Goal: Transaction & Acquisition: Purchase product/service

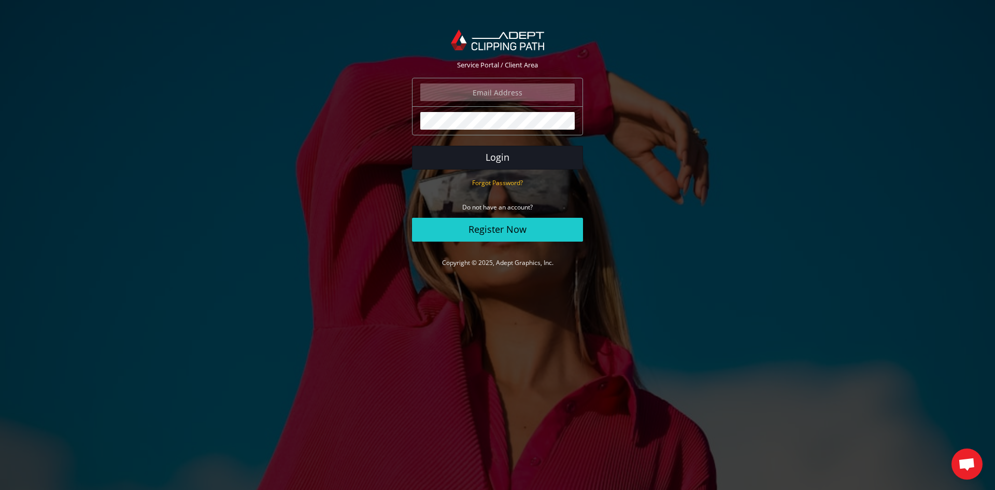
type input "angelo@eurotapis.be"
click at [497, 157] on button "Login" at bounding box center [497, 158] width 171 height 24
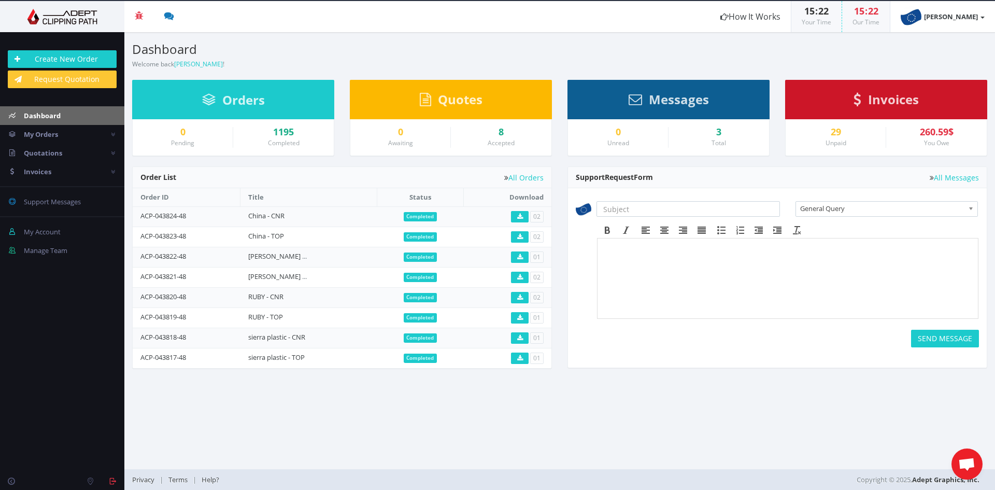
click at [860, 406] on section "Dashboard Welcome back Angelo Pappijn ! Create New Order Welcome Angelo Pappijn…" at bounding box center [559, 250] width 871 height 437
click at [87, 56] on link "Create New Order" at bounding box center [62, 59] width 109 height 18
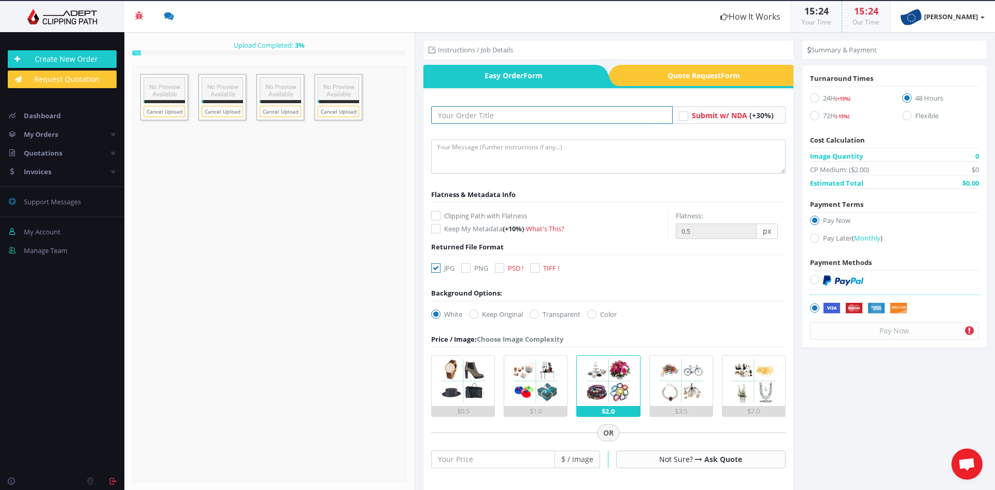
click at [488, 118] on input "text" at bounding box center [551, 115] width 241 height 18
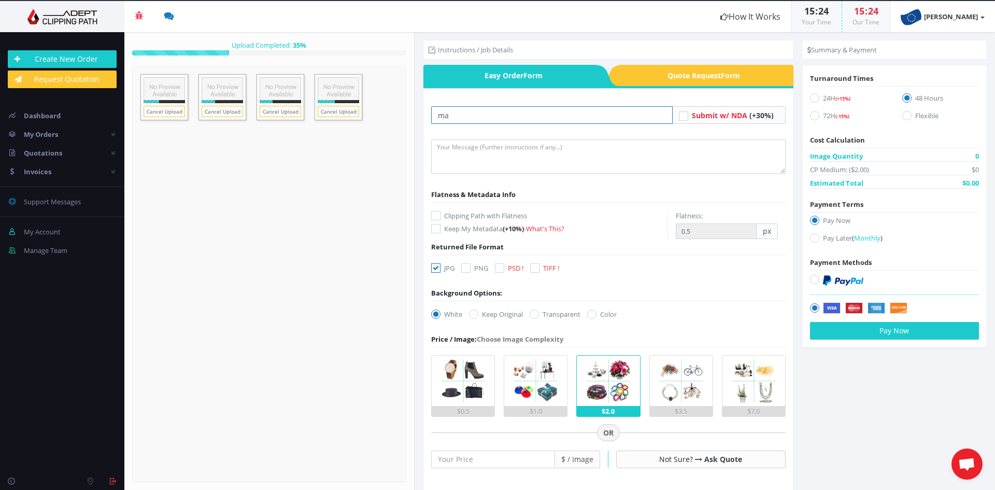
type input "m"
type input "MADISSON - TOP"
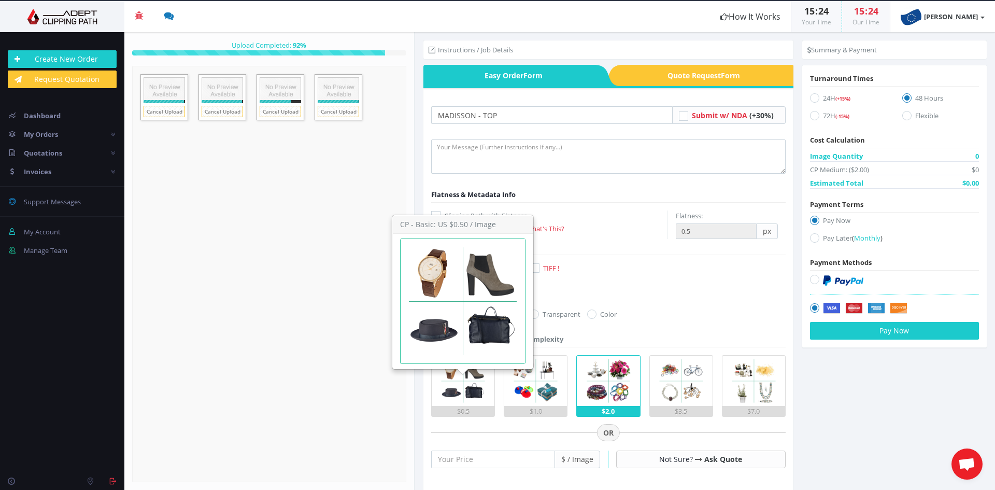
click at [439, 399] on img at bounding box center [463, 381] width 50 height 50
click at [0, 0] on input "$0.5" at bounding box center [0, 0] width 0 height 0
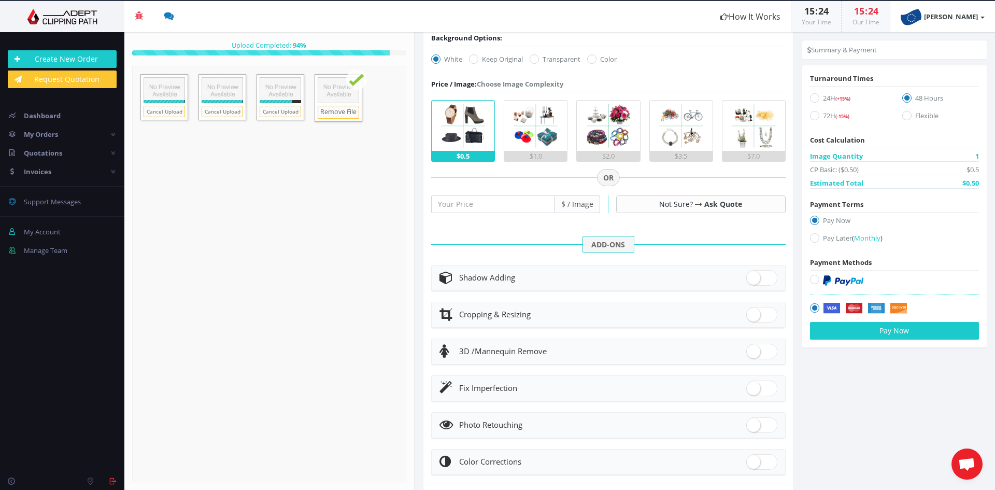
scroll to position [277, 0]
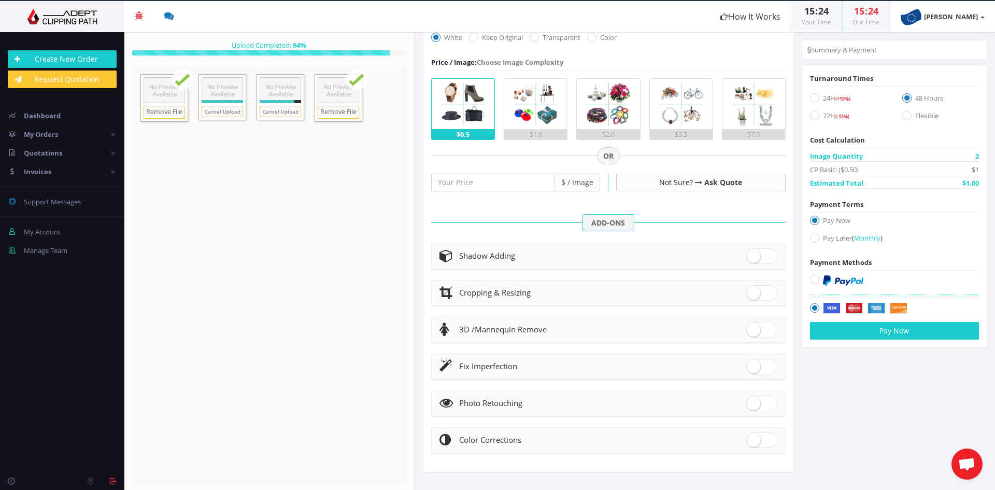
click at [746, 365] on span at bounding box center [761, 367] width 31 height 16
click at [746, 365] on input "checkbox" at bounding box center [749, 364] width 7 height 7
checkbox input "true"
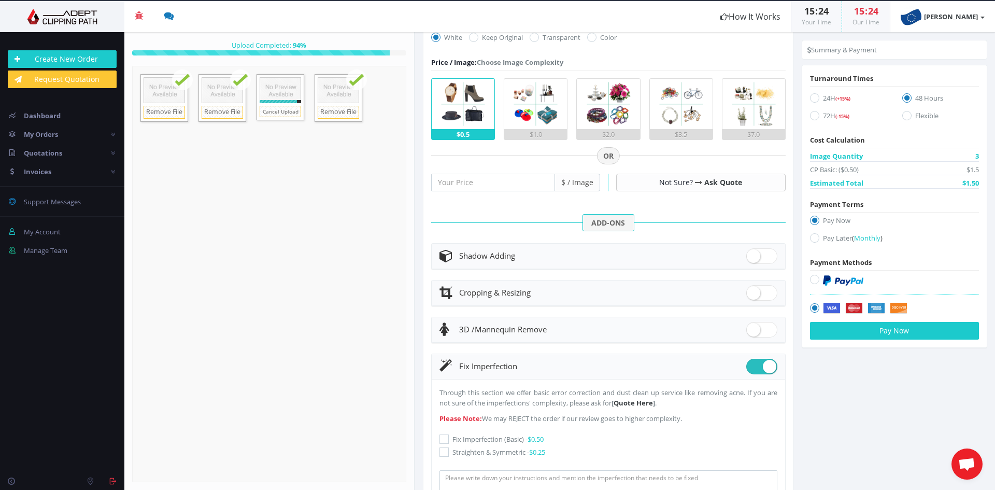
click at [446, 446] on div "Through this section we offer basic error correction and dust clean up service …" at bounding box center [608, 445] width 338 height 117
click at [439, 447] on div "Through this section we offer basic error correction and dust clean up service …" at bounding box center [608, 445] width 353 height 133
click at [443, 455] on icon at bounding box center [443, 451] width 9 height 9
click at [443, 455] on input "Straighten & Symmetric - $0.25" at bounding box center [445, 452] width 7 height 7
checkbox input "true"
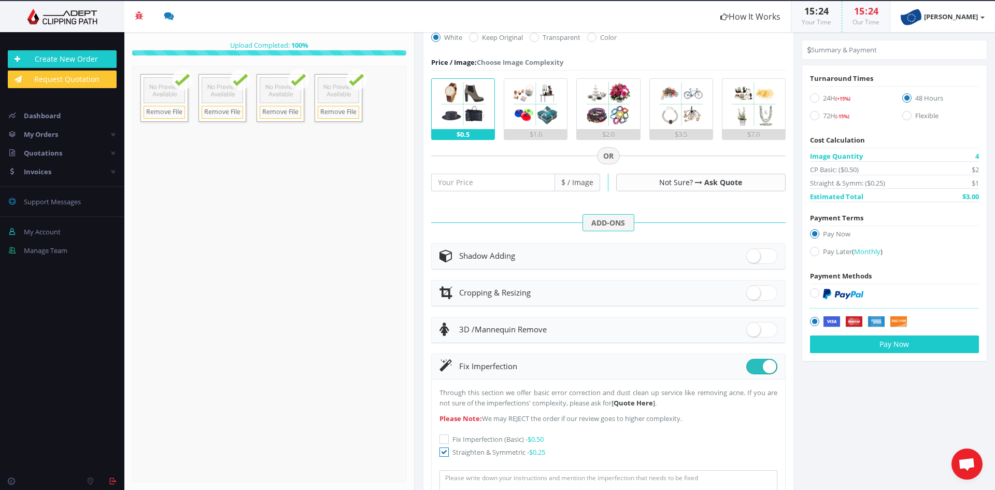
click at [810, 251] on icon at bounding box center [814, 251] width 9 height 9
click at [813, 251] on input "Pay Later ( Monthly )" at bounding box center [816, 251] width 7 height 7
radio input "true"
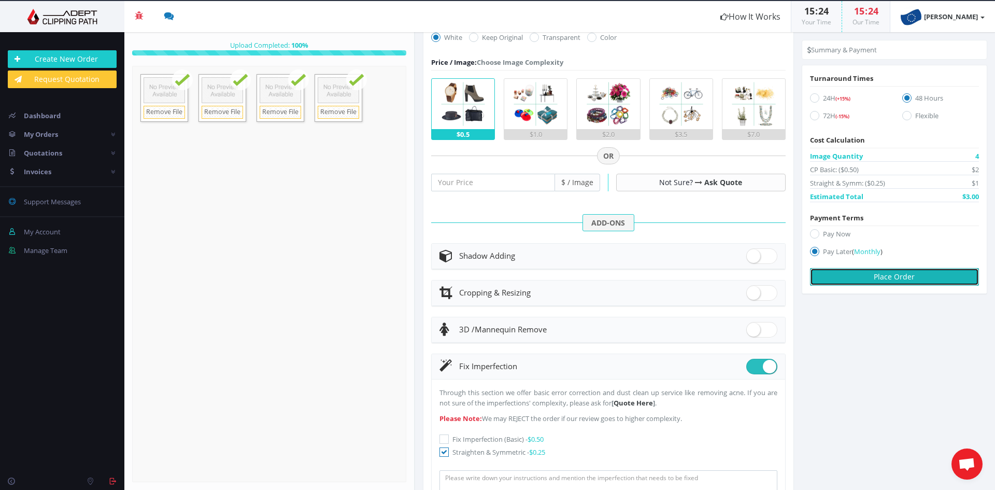
click at [833, 277] on button "Place Order" at bounding box center [894, 277] width 169 height 18
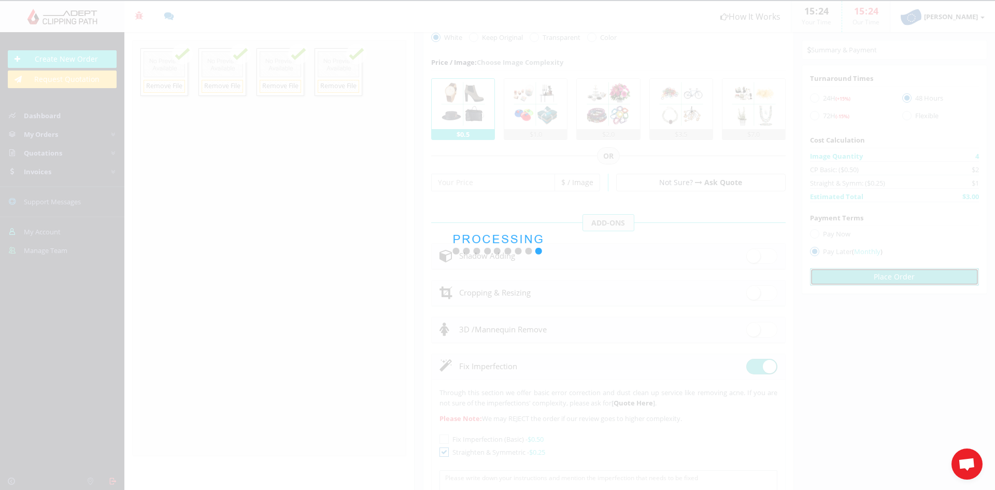
click at [810, 268] on button "Place Order" at bounding box center [894, 277] width 169 height 18
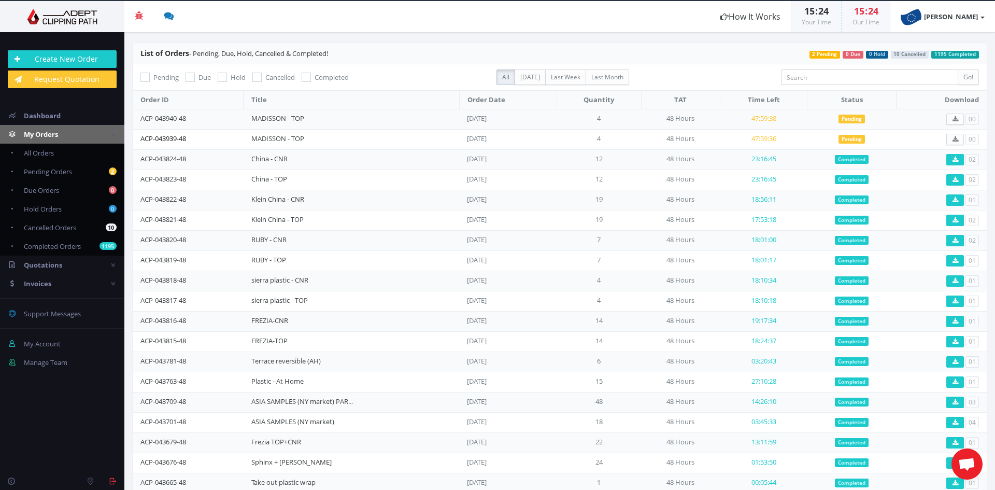
click at [180, 135] on link "ACP-043939-48" at bounding box center [163, 138] width 46 height 9
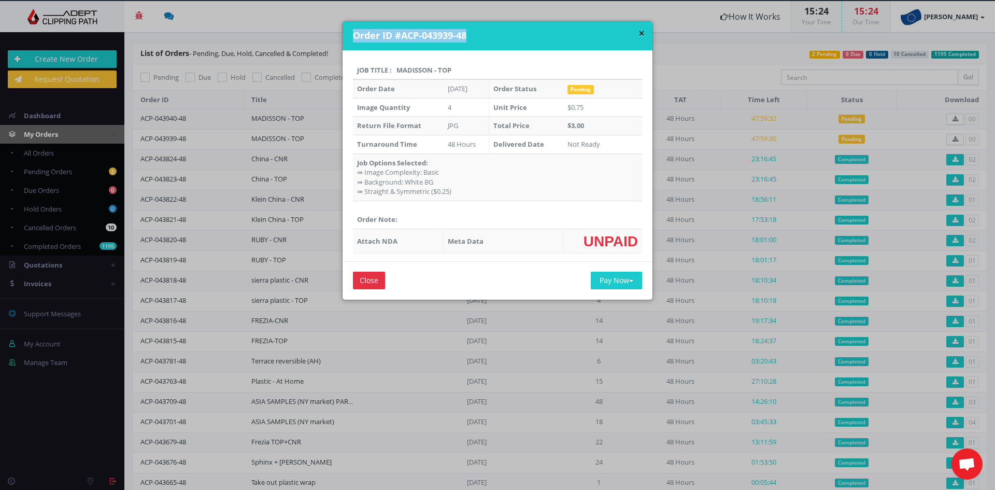
drag, startPoint x: 468, startPoint y: 33, endPoint x: 339, endPoint y: 40, distance: 128.7
click at [342, 40] on div "× Order ID #ACP-043939-48 Job Title : MADISSON - TOP Order Date Oct 02, 2025 Or…" at bounding box center [497, 160] width 311 height 279
copy h4 "Order ID #ACP-043939-48"
click at [639, 32] on button "×" at bounding box center [641, 33] width 6 height 11
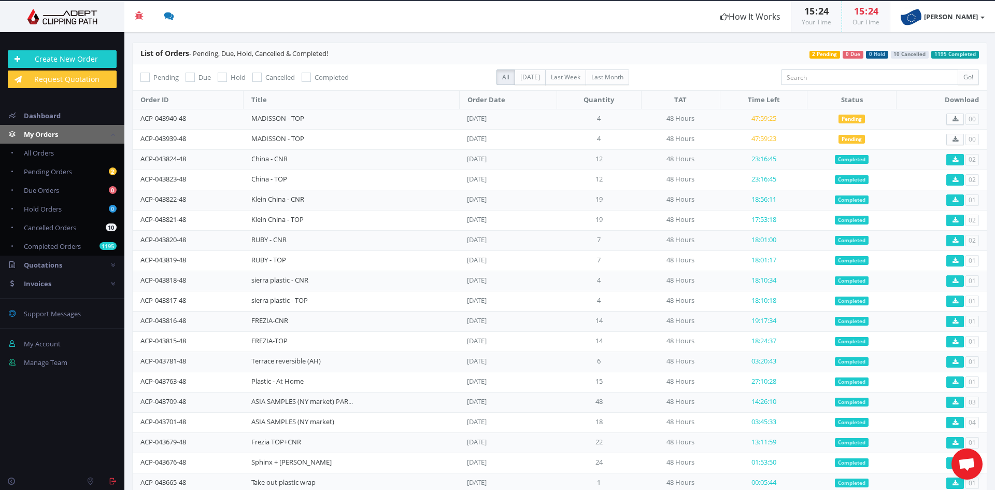
click at [959, 464] on span "Open de chat" at bounding box center [966, 465] width 17 height 15
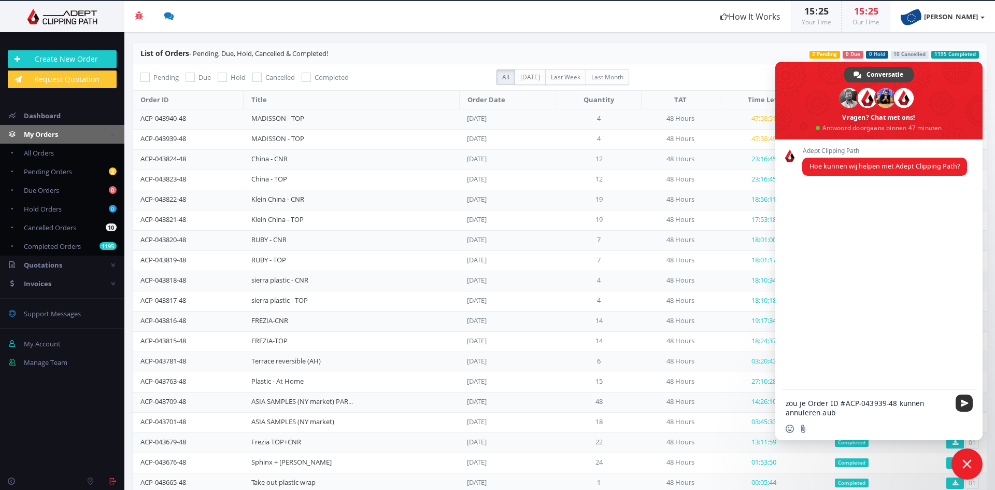
type textarea "zou je Order ID #ACP-043939-48 kunnen annuleren aub"
click at [961, 403] on span "Stuur" at bounding box center [965, 403] width 8 height 8
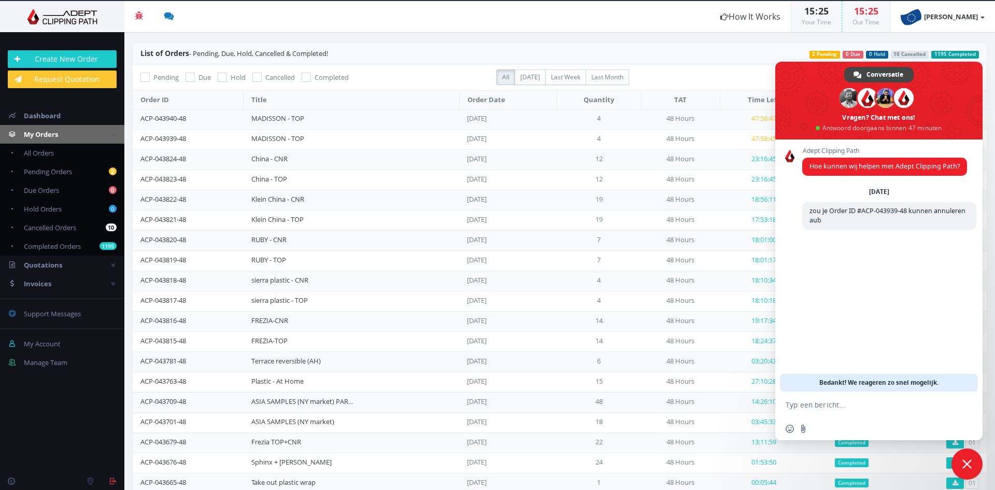
click at [690, 66] on section "List of Orders - Pending, Due, Hold, Cancelled & Completed! 1195 Completed 10 C…" at bounding box center [559, 293] width 855 height 502
drag, startPoint x: 823, startPoint y: 89, endPoint x: 994, endPoint y: 439, distance: 390.1
click at [872, 179] on div "Conversatie Atik ACP Rajon En 1 meer Vragen? Chat met ons! Antwoord doorgaans b…" at bounding box center [878, 251] width 207 height 378
click at [963, 459] on span "Chat sluiten" at bounding box center [966, 463] width 9 height 9
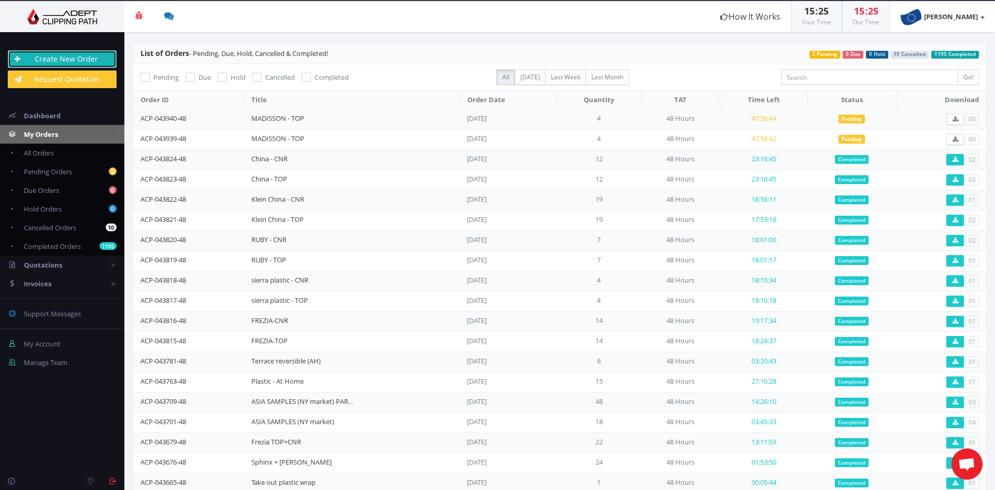
click at [80, 55] on link "Create New Order" at bounding box center [62, 59] width 109 height 18
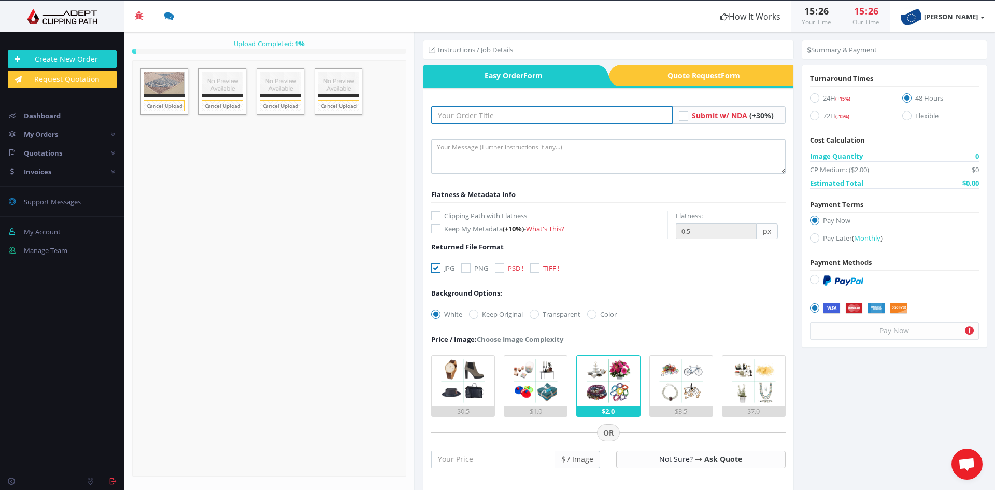
click at [462, 109] on input "text" at bounding box center [551, 115] width 241 height 18
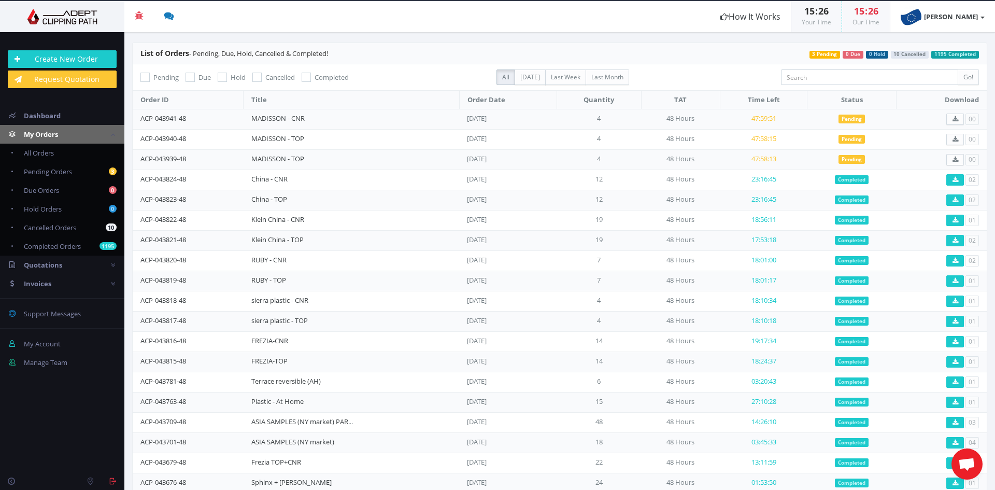
click at [970, 463] on span "Open de chat" at bounding box center [966, 465] width 17 height 15
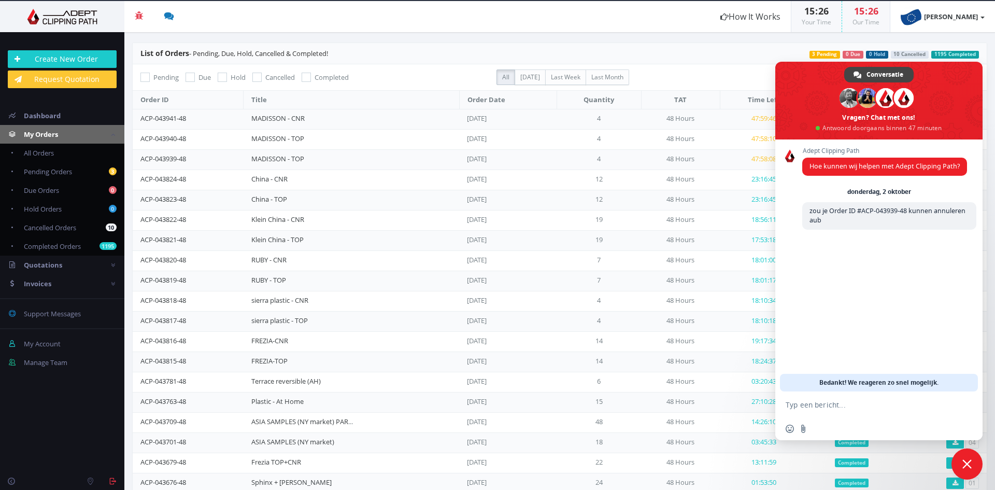
click at [969, 461] on span "Chat sluiten" at bounding box center [966, 463] width 9 height 9
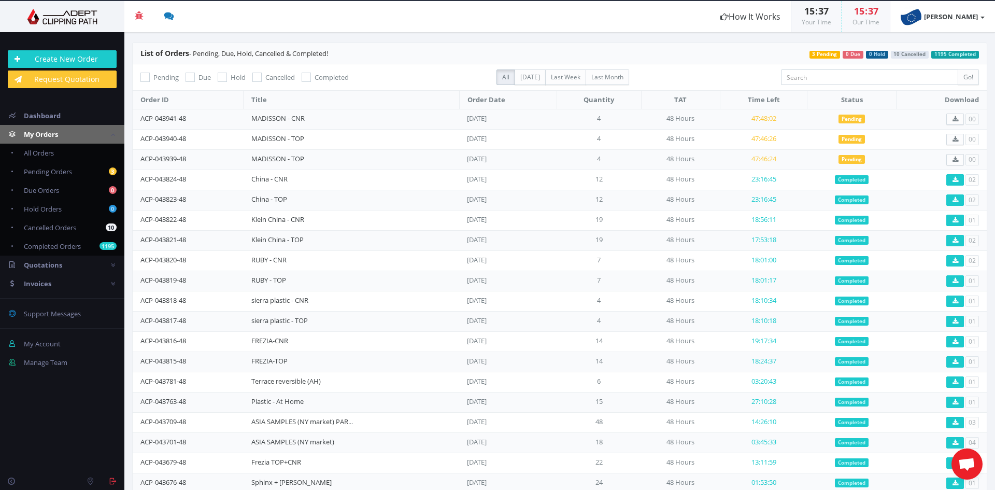
click at [962, 458] on span "Open de chat" at bounding box center [966, 465] width 17 height 15
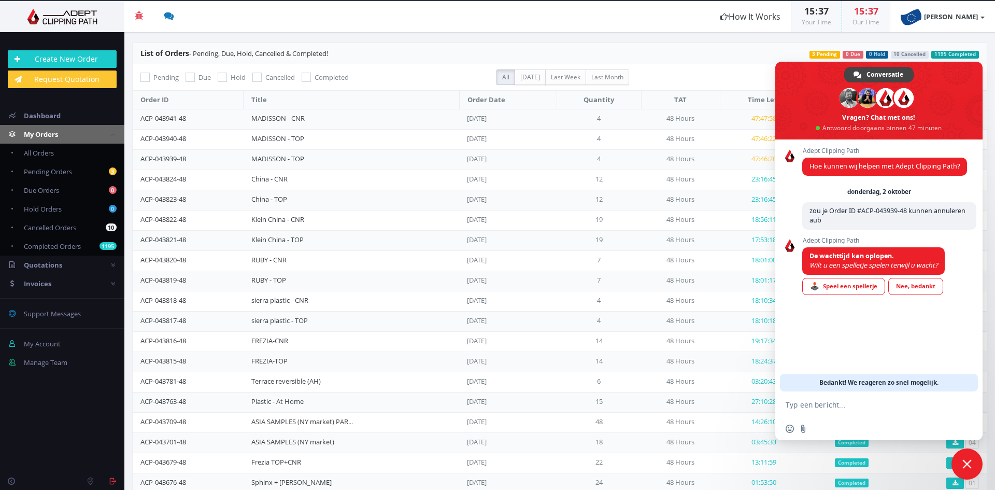
click at [966, 464] on span "Chat sluiten" at bounding box center [966, 463] width 9 height 9
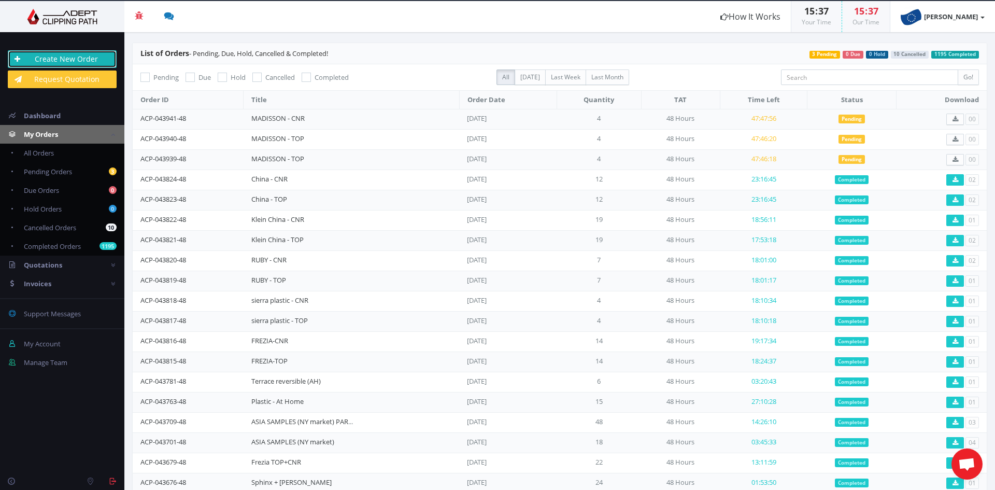
click at [72, 61] on link "Create New Order" at bounding box center [62, 59] width 109 height 18
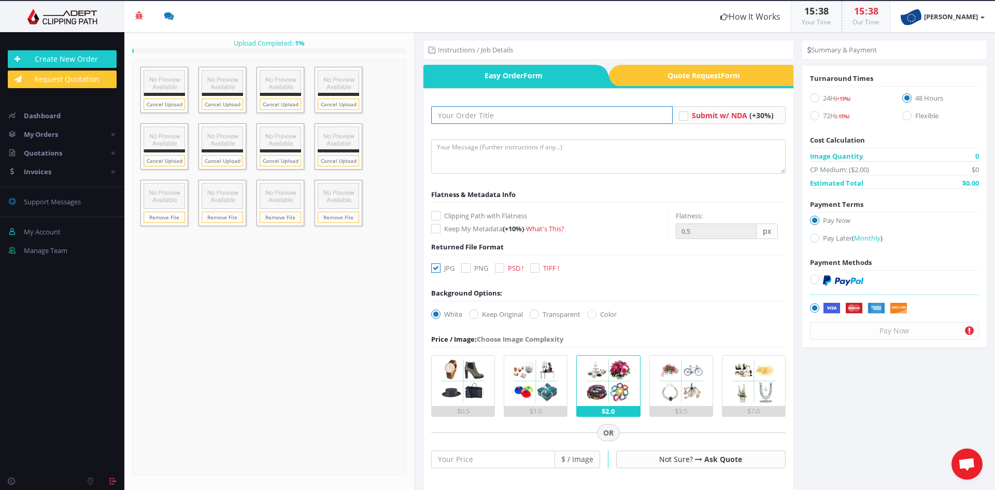
click at [507, 120] on input "text" at bounding box center [551, 115] width 241 height 18
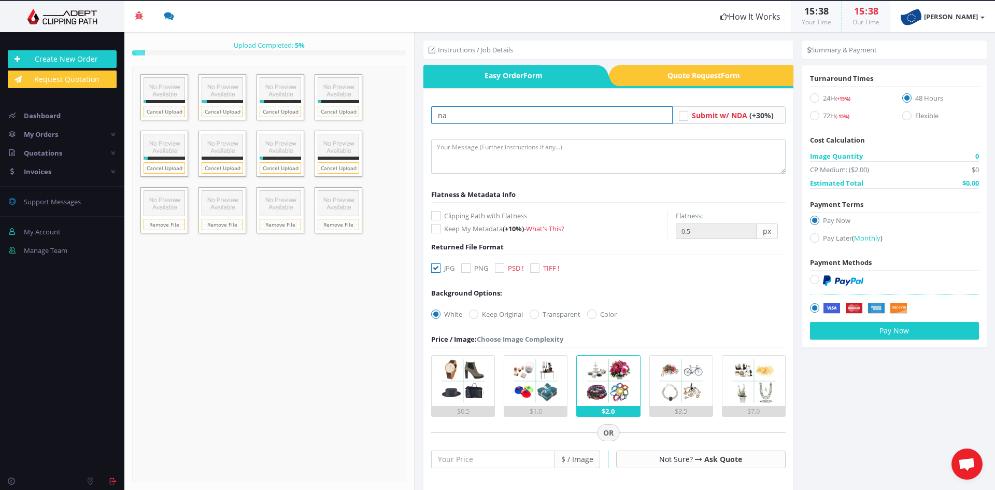
type input "n"
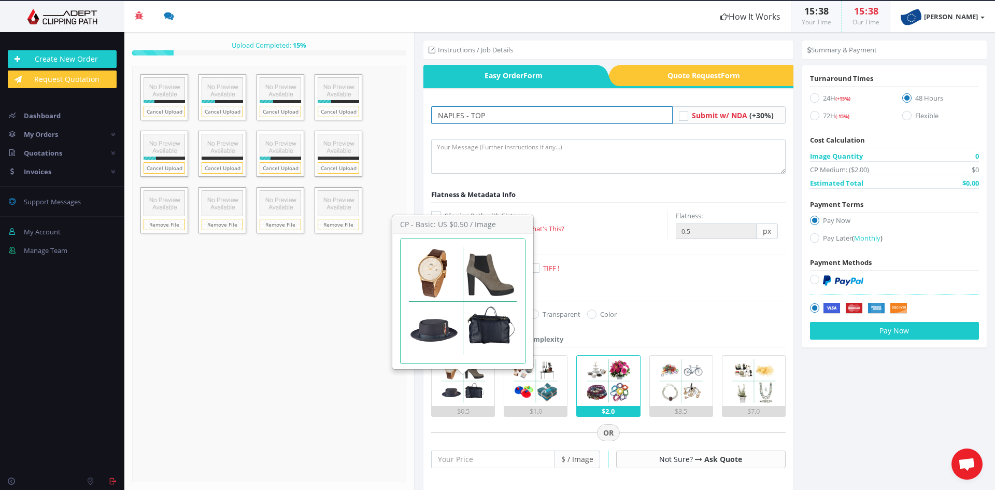
type input "NAPLES - TOP"
click at [461, 389] on img at bounding box center [463, 381] width 50 height 50
click at [0, 0] on input "$0.5" at bounding box center [0, 0] width 0 height 0
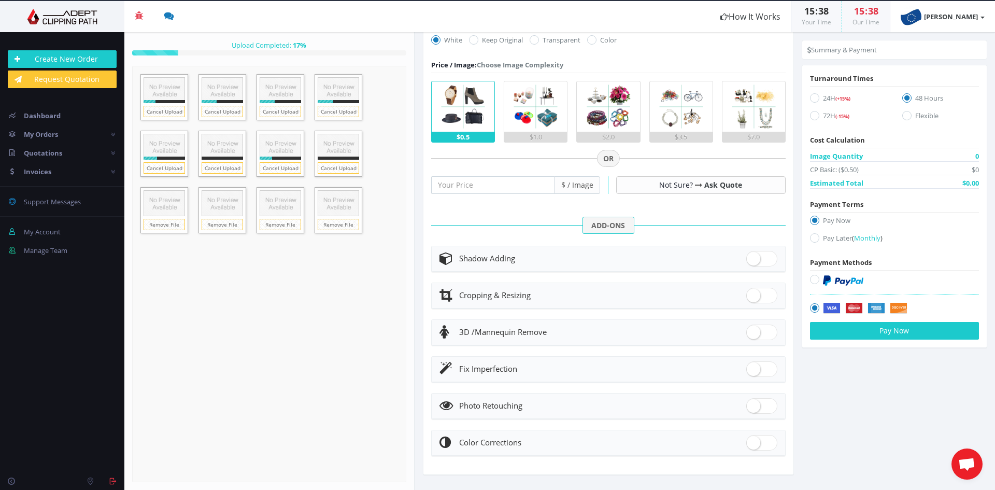
scroll to position [277, 0]
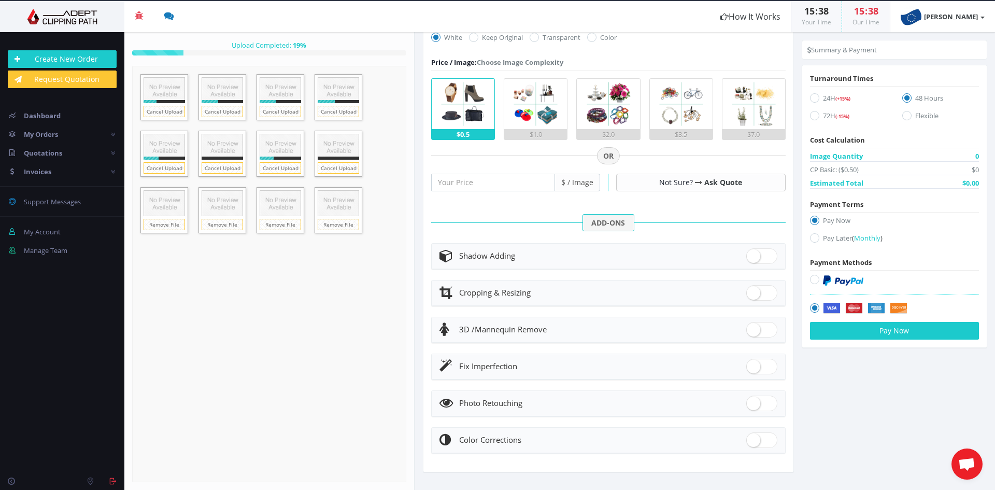
click at [752, 367] on span at bounding box center [761, 367] width 31 height 16
click at [752, 367] on input "checkbox" at bounding box center [749, 364] width 7 height 7
checkbox input "true"
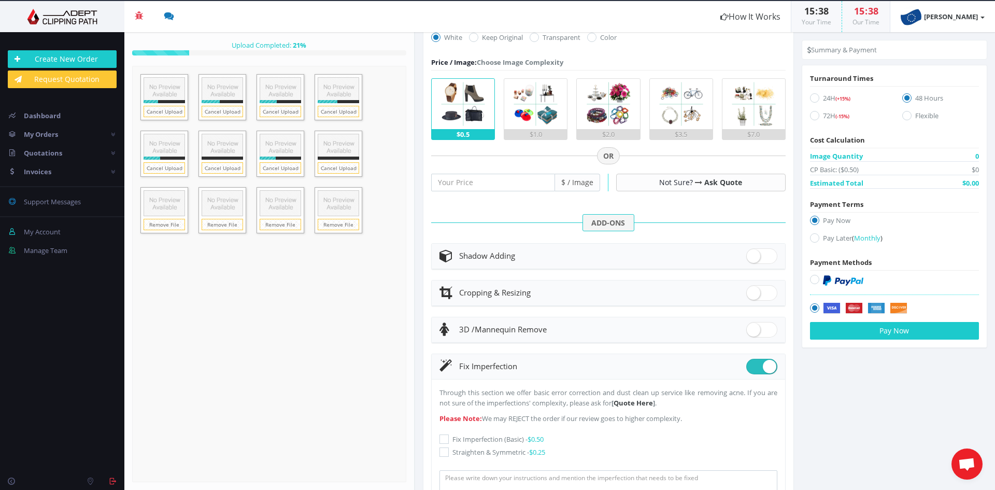
click at [442, 450] on icon at bounding box center [443, 451] width 9 height 9
click at [442, 450] on input "Straighten & Symmetric - $0.25" at bounding box center [445, 452] width 7 height 7
checkbox input "true"
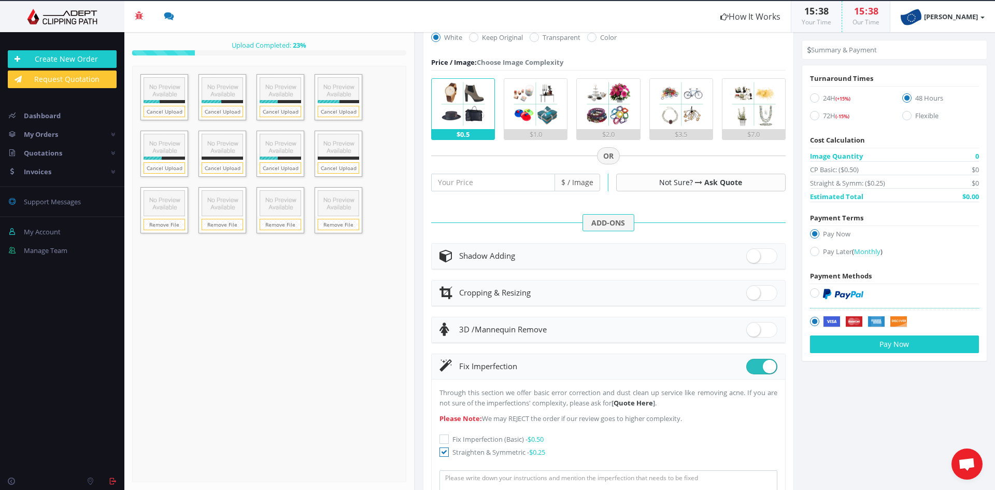
click at [810, 247] on icon at bounding box center [814, 251] width 9 height 9
click at [813, 248] on input "Pay Later ( Monthly )" at bounding box center [816, 251] width 7 height 7
radio input "true"
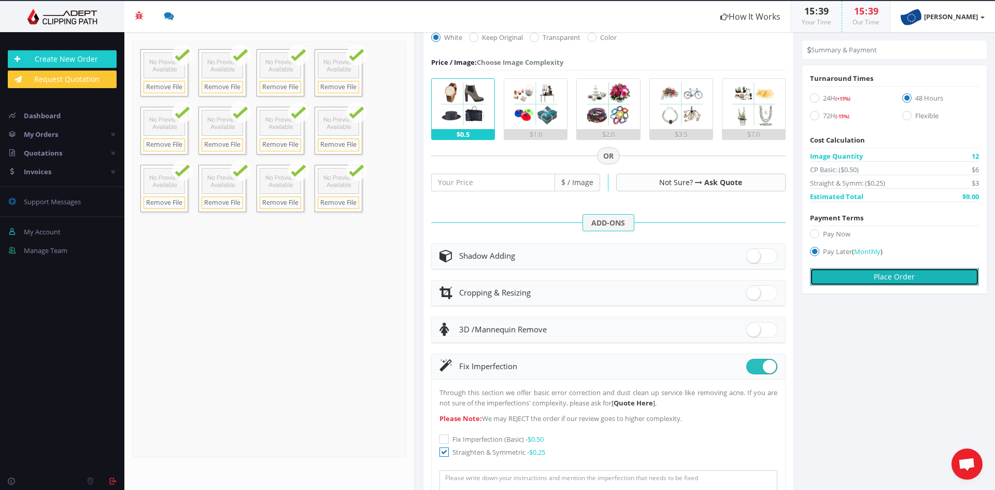
click at [848, 274] on button "Place Order" at bounding box center [894, 277] width 169 height 18
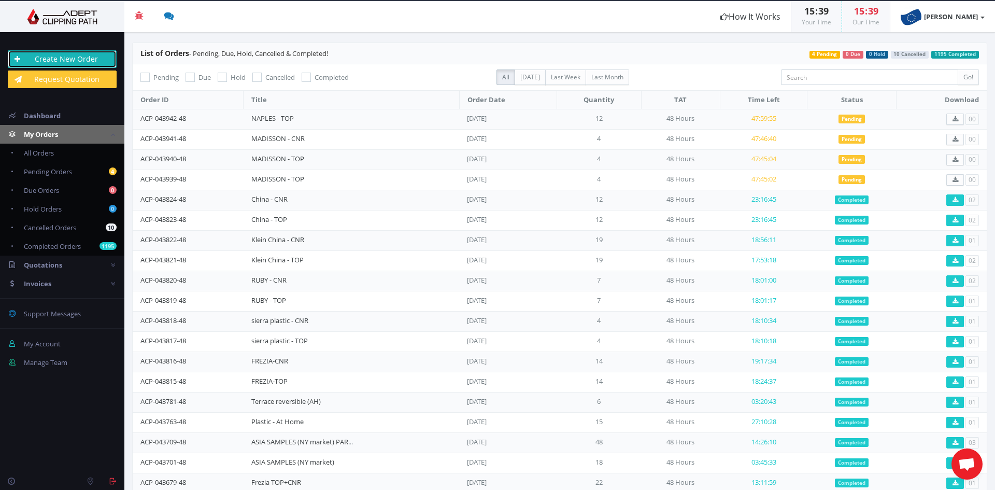
click at [84, 61] on link "Create New Order" at bounding box center [62, 59] width 109 height 18
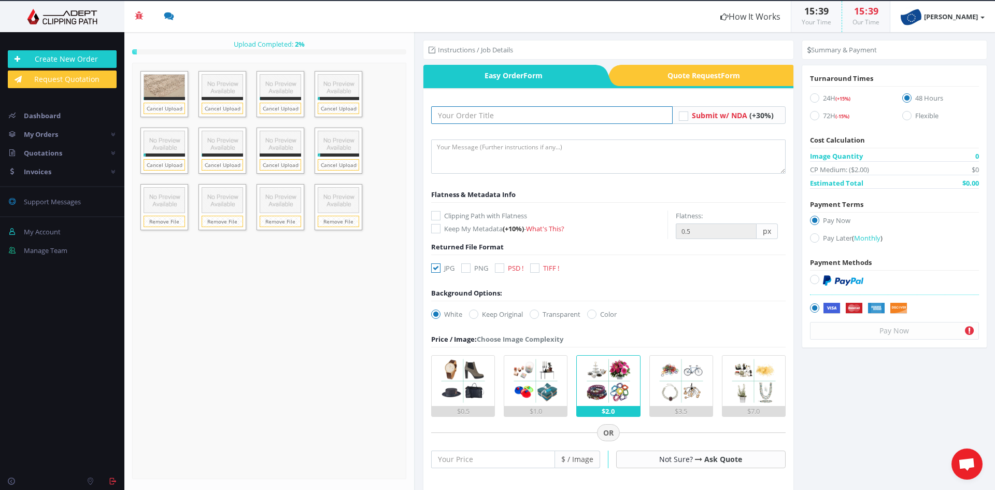
click at [477, 115] on input "text" at bounding box center [551, 115] width 241 height 18
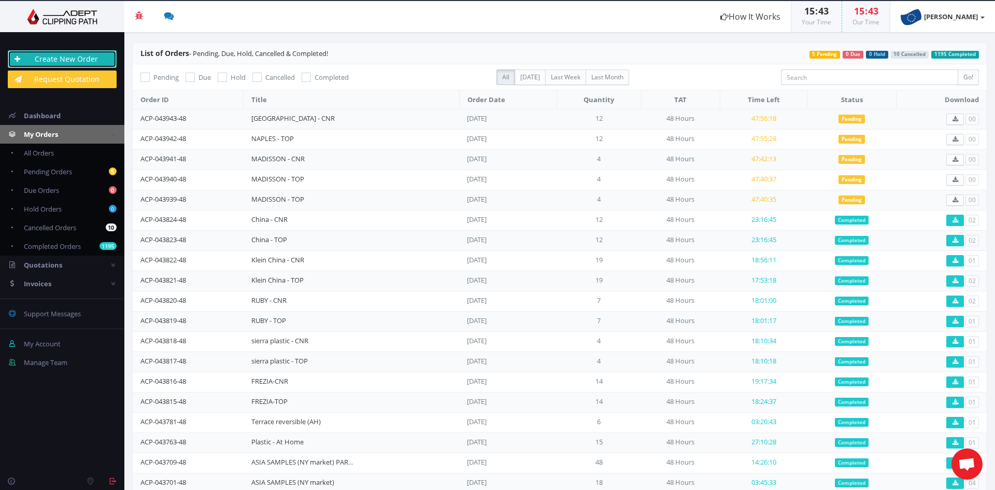
click at [79, 61] on link "Create New Order" at bounding box center [62, 59] width 109 height 18
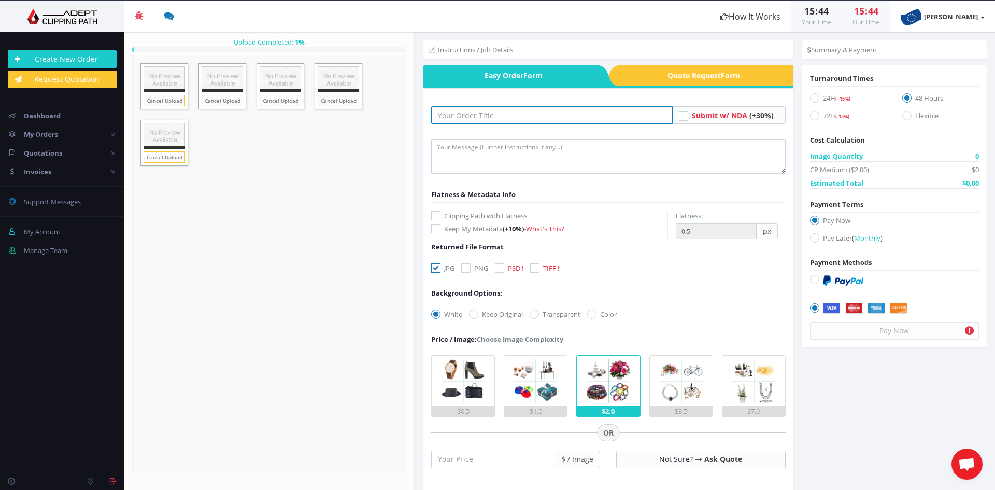
click at [492, 113] on input "text" at bounding box center [551, 115] width 241 height 18
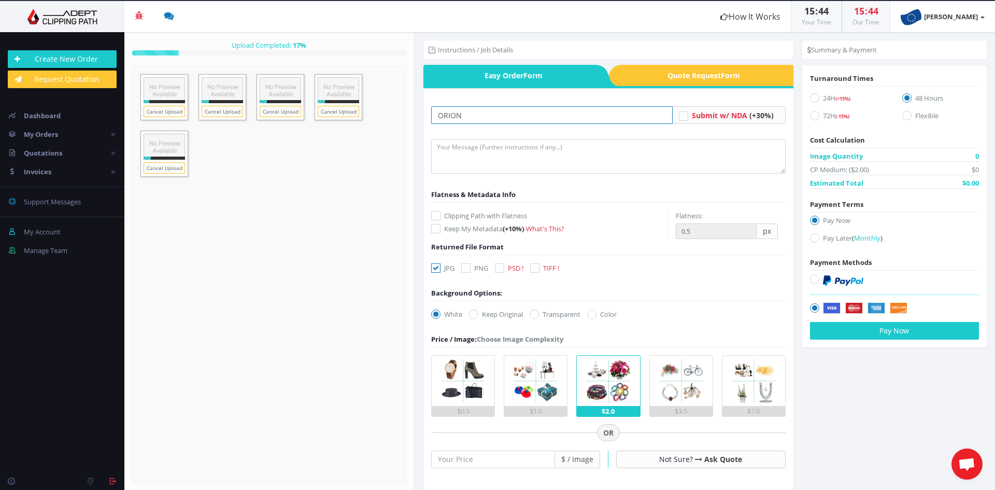
type input "Orion - TOP"
click at [488, 392] on label "$0.5" at bounding box center [463, 386] width 64 height 62
click at [0, 0] on input "$0.5" at bounding box center [0, 0] width 0 height 0
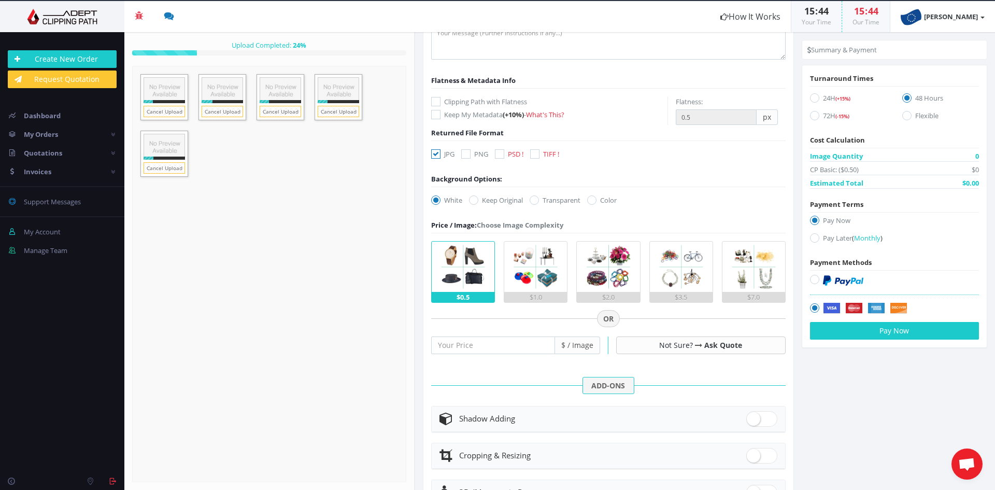
scroll to position [207, 0]
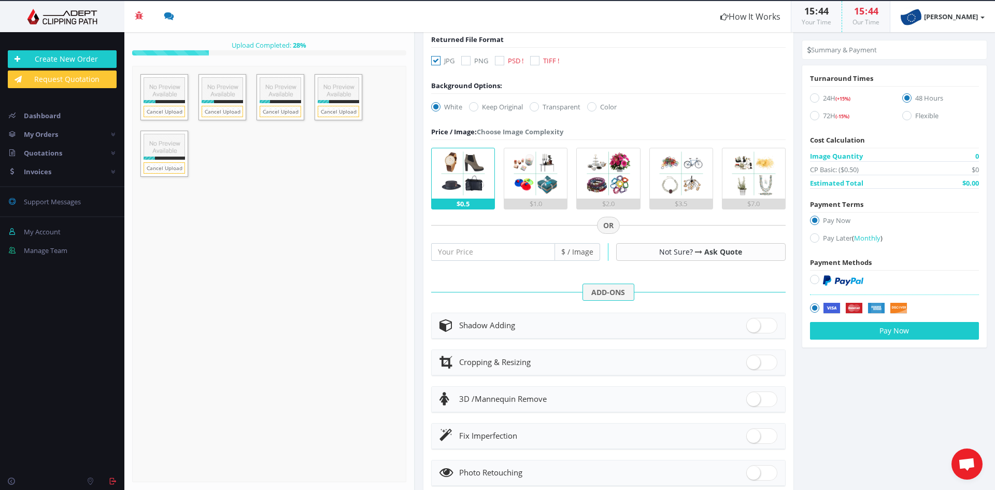
click at [757, 435] on span at bounding box center [761, 436] width 31 height 16
click at [753, 435] on input "checkbox" at bounding box center [749, 433] width 7 height 7
checkbox input "true"
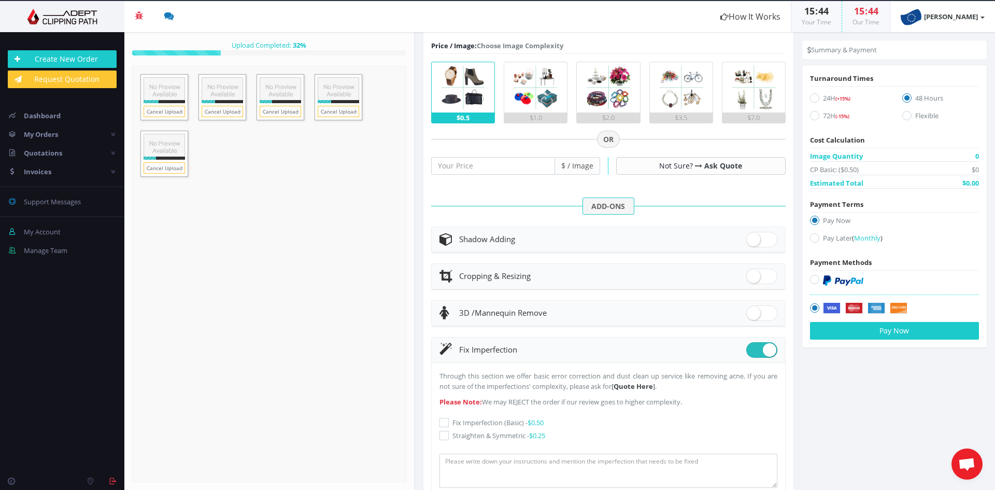
scroll to position [311, 0]
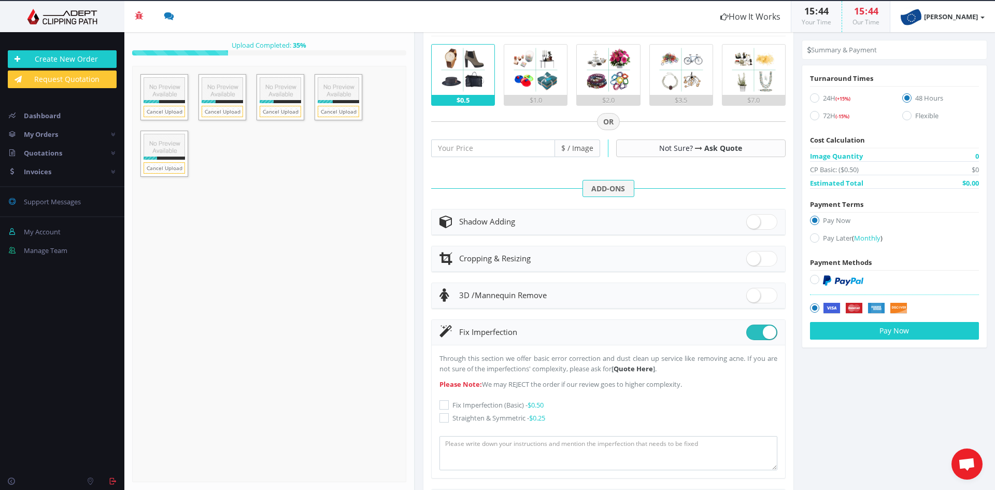
drag, startPoint x: 447, startPoint y: 416, endPoint x: 486, endPoint y: 413, distance: 39.0
click at [447, 417] on icon at bounding box center [443, 417] width 9 height 9
click at [447, 417] on input "Straighten & Symmetric - $0.25" at bounding box center [445, 418] width 7 height 7
checkbox input "true"
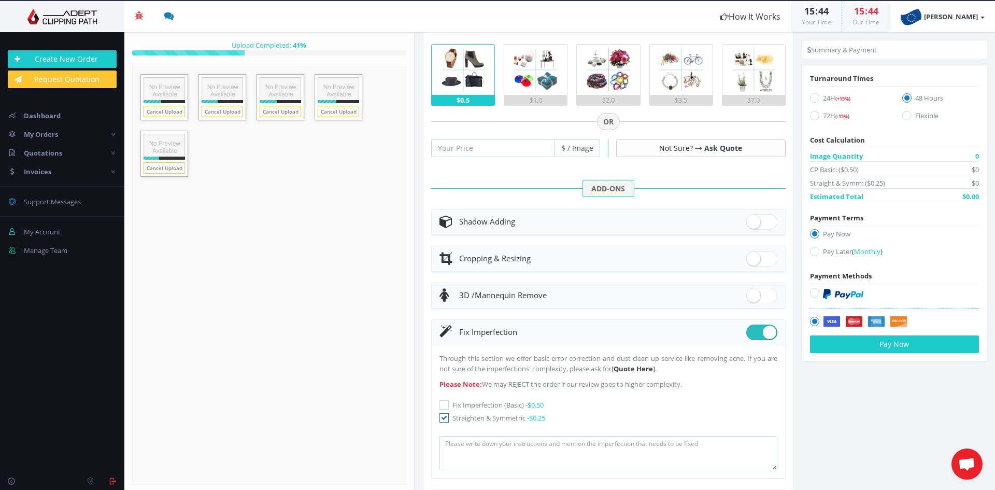
click at [810, 252] on icon at bounding box center [814, 251] width 9 height 9
click at [813, 252] on input "Pay Later ( Monthly )" at bounding box center [816, 251] width 7 height 7
radio input "true"
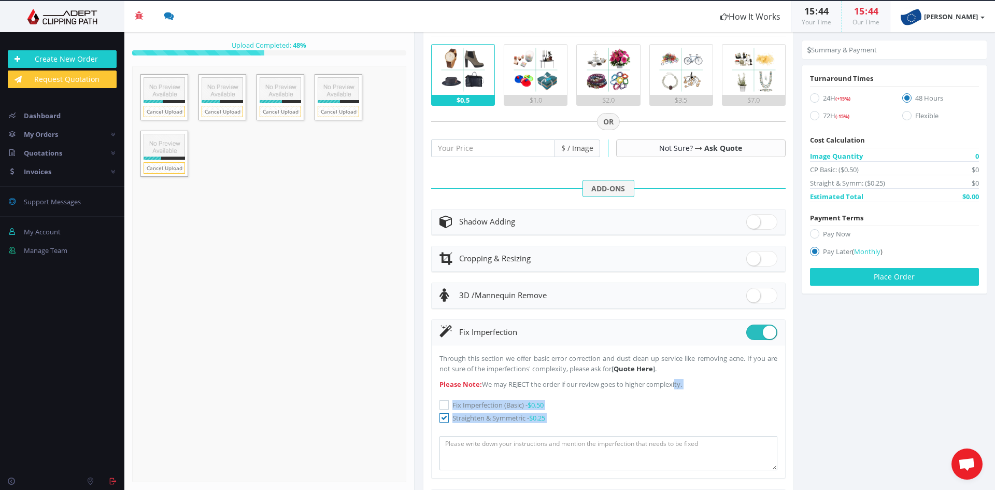
drag, startPoint x: 667, startPoint y: 422, endPoint x: 646, endPoint y: 514, distance: 94.5
click at [646, 489] on html "Beta Credit US $124.50 Add Funds Withdraw Funds What's This? How It Works 15 : …" at bounding box center [497, 245] width 995 height 490
click at [922, 386] on section "Instructions / Job Details Form" at bounding box center [705, 261] width 580 height 458
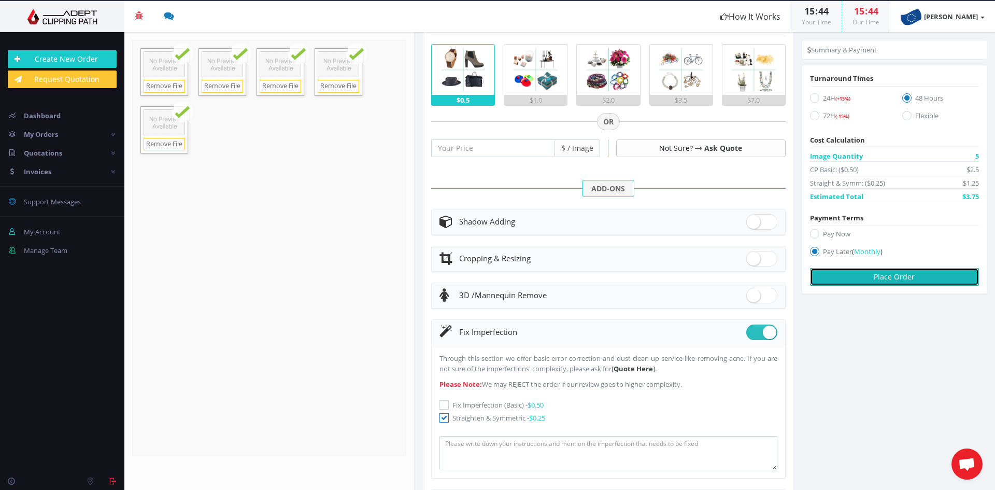
click at [836, 276] on button "Place Order" at bounding box center [894, 277] width 169 height 18
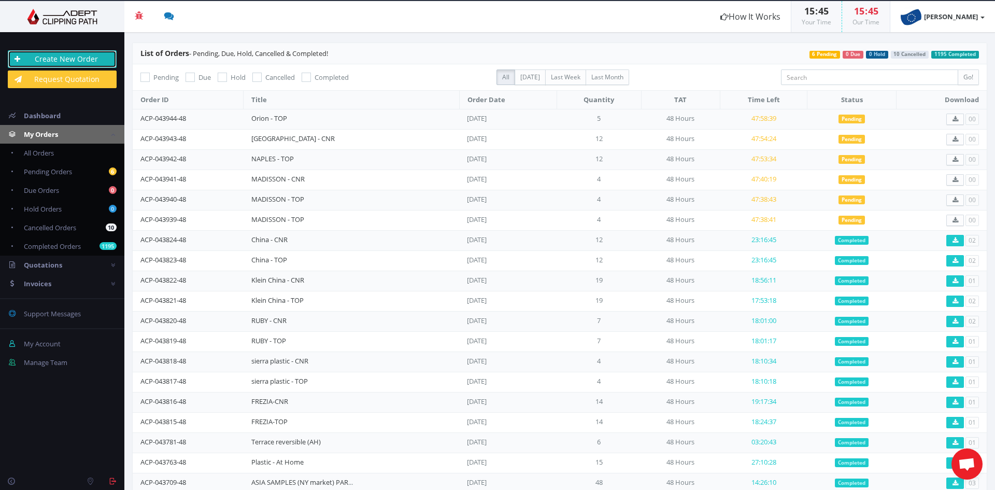
click at [38, 59] on link "Create New Order" at bounding box center [62, 59] width 109 height 18
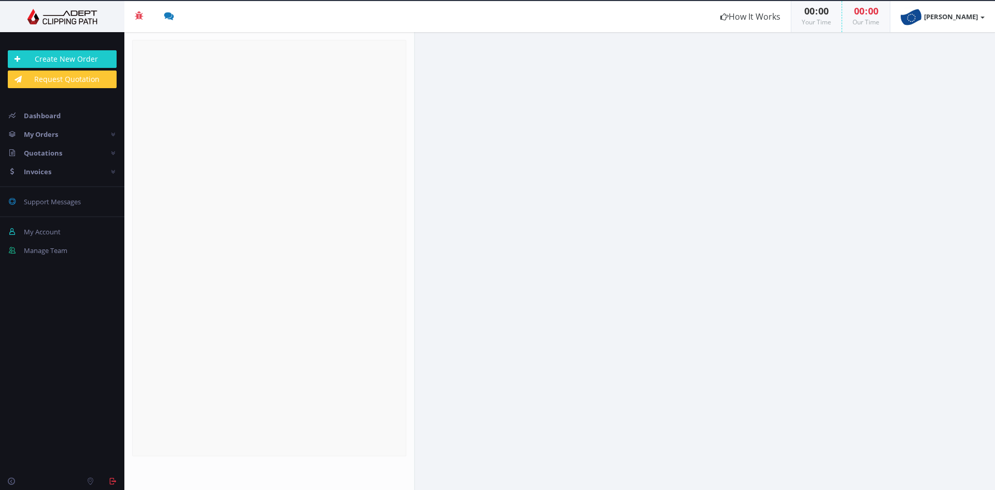
radio input "true"
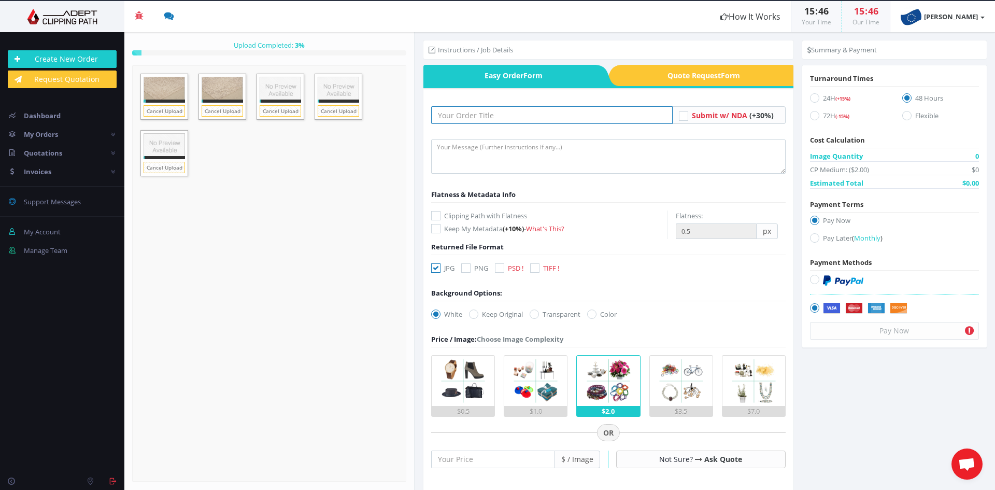
click at [470, 114] on input "text" at bounding box center [551, 115] width 241 height 18
type input "o"
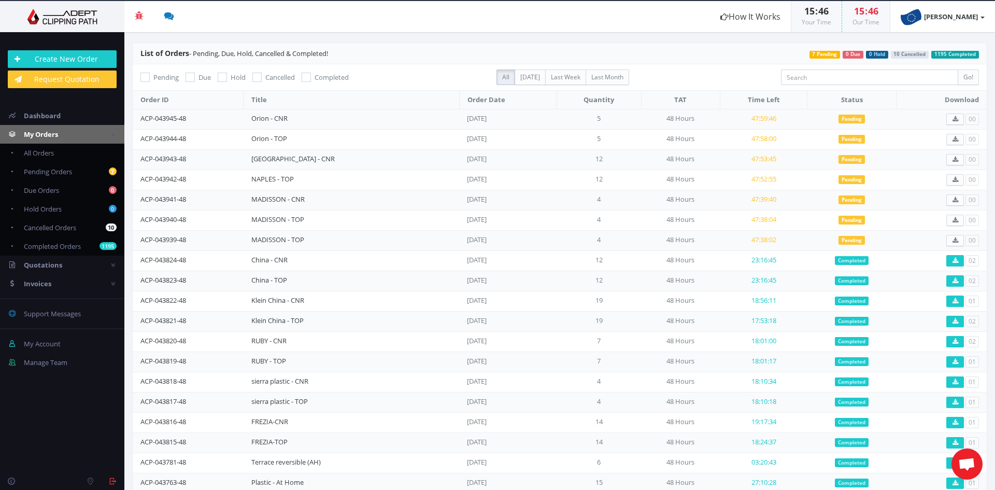
click at [964, 472] on span "Open de chat" at bounding box center [966, 465] width 17 height 15
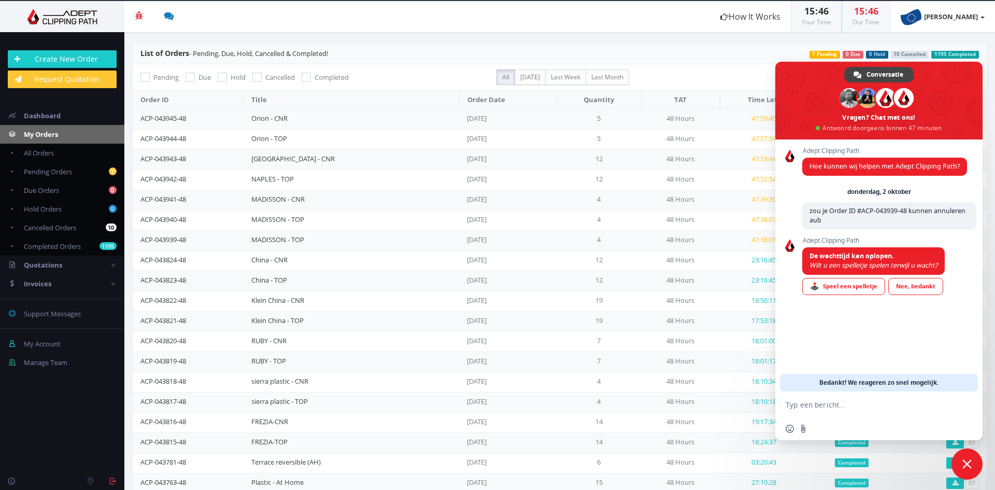
click at [613, 306] on td "19" at bounding box center [599, 301] width 84 height 20
click at [968, 461] on span "Chat sluiten" at bounding box center [966, 463] width 9 height 9
